Goal: Entertainment & Leisure: Consume media (video, audio)

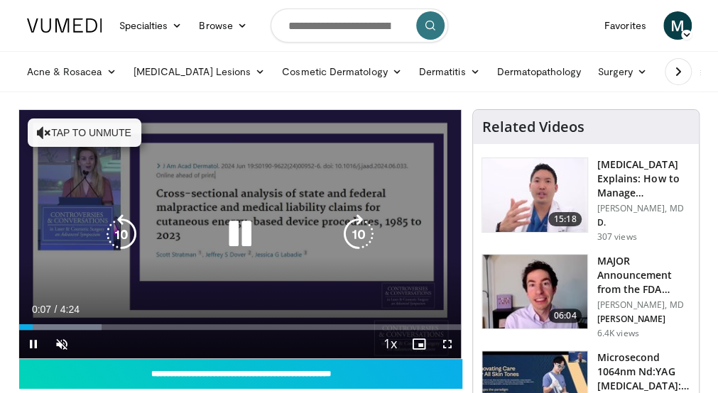
click at [244, 242] on icon "Video Player" at bounding box center [240, 234] width 40 height 40
click at [129, 136] on button "Tap to unmute" at bounding box center [85, 133] width 114 height 28
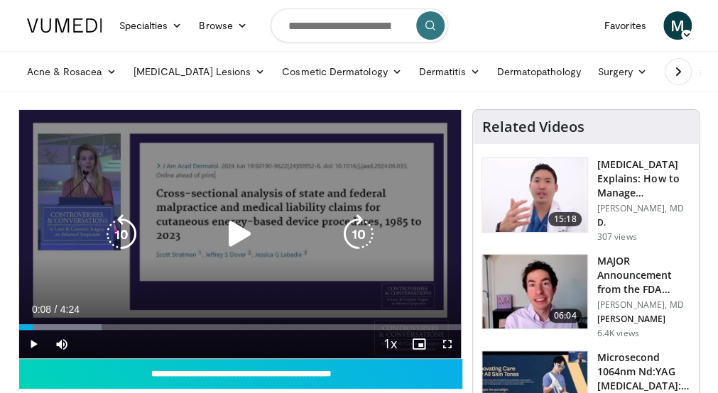
click at [234, 228] on icon "Video Player" at bounding box center [240, 234] width 40 height 40
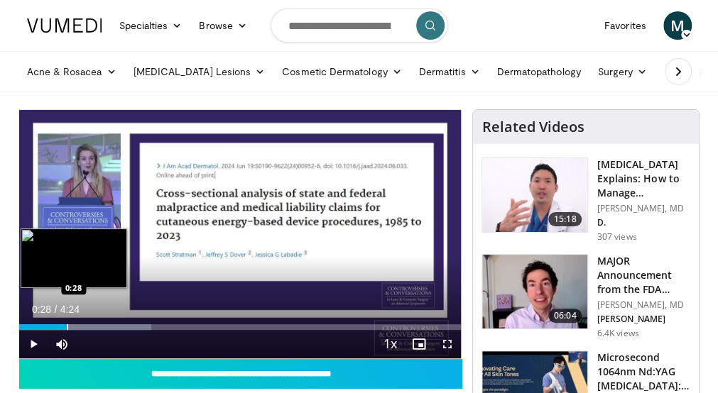
drag, startPoint x: 41, startPoint y: 326, endPoint x: 65, endPoint y: 330, distance: 24.4
click at [65, 330] on div "Loaded : 30.01% 0:28 0:28" at bounding box center [240, 328] width 442 height 6
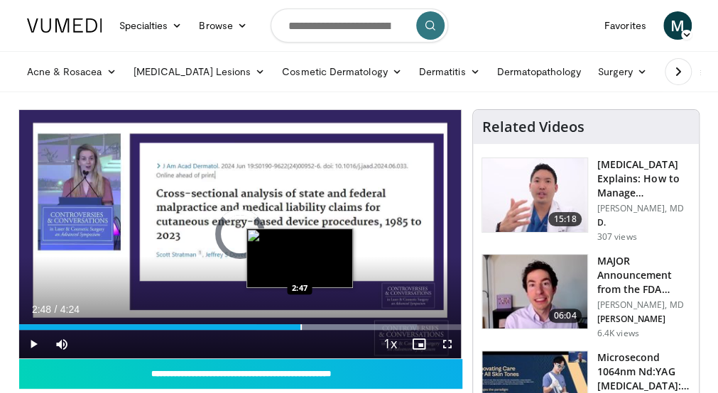
drag, startPoint x: 310, startPoint y: 327, endPoint x: 299, endPoint y: 327, distance: 10.7
click at [300, 327] on div "Progress Bar" at bounding box center [300, 328] width 1 height 6
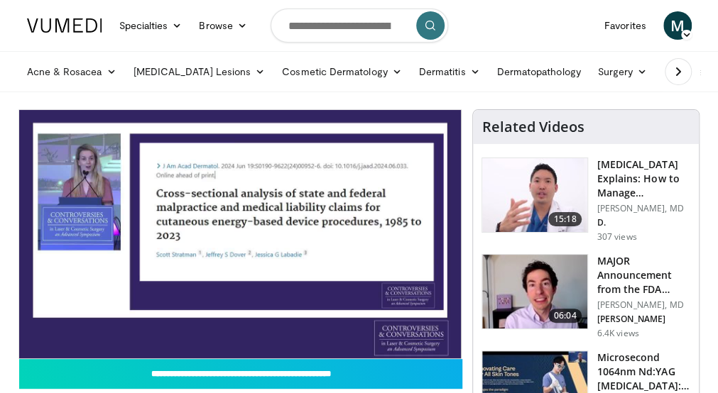
click at [299, 327] on video-js "**********" at bounding box center [240, 234] width 442 height 249
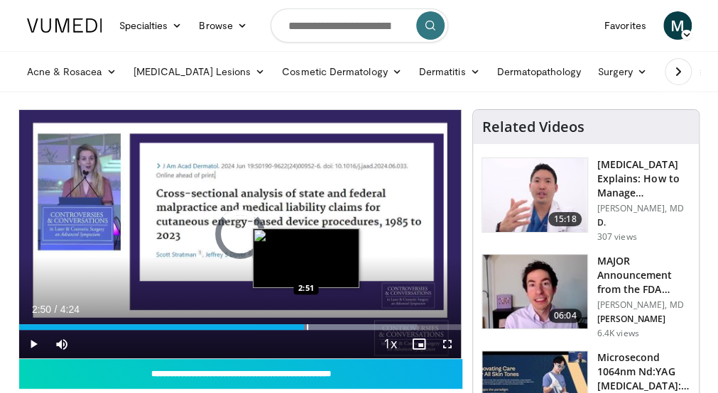
click at [308, 327] on div "Progress Bar" at bounding box center [307, 328] width 1 height 6
